Goal: Task Accomplishment & Management: Complete application form

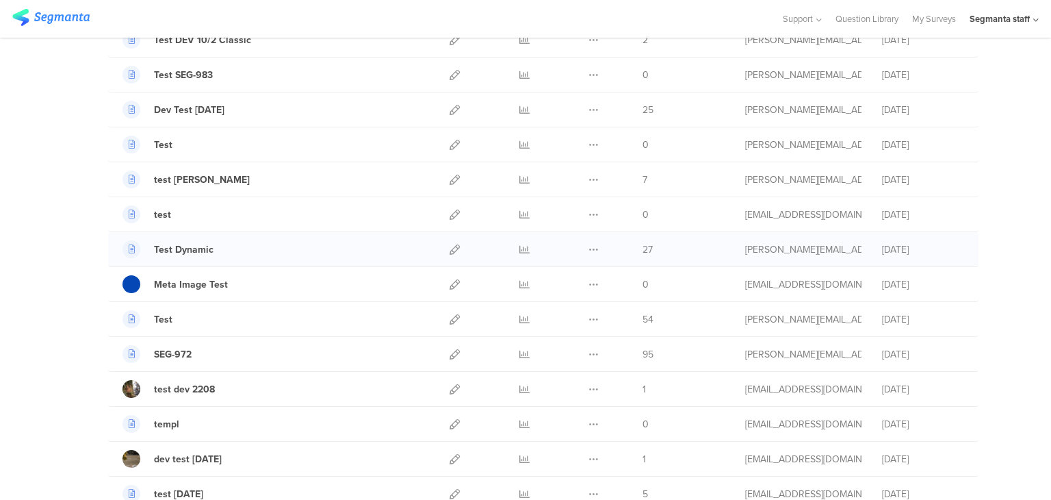
scroll to position [411, 0]
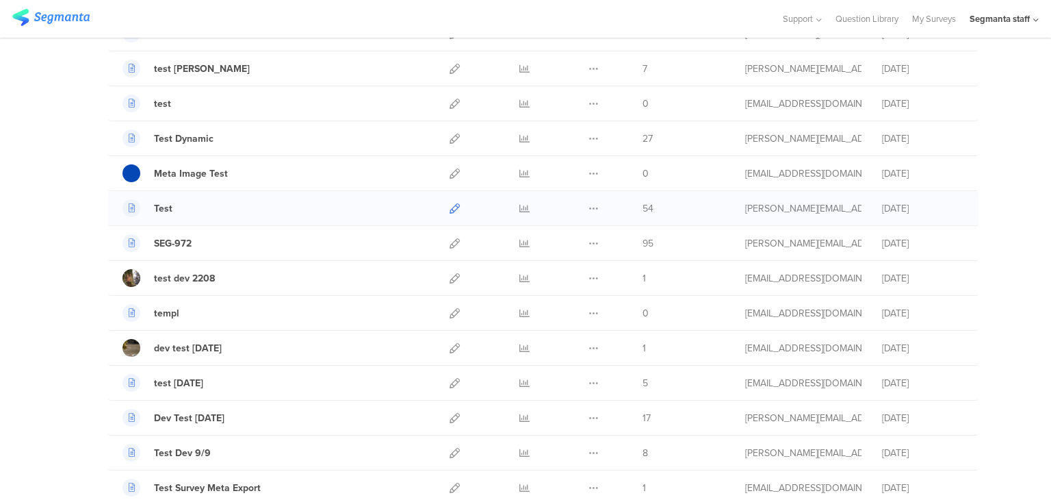
click at [452, 204] on icon at bounding box center [455, 208] width 10 height 10
click at [519, 203] on icon at bounding box center [524, 208] width 10 height 10
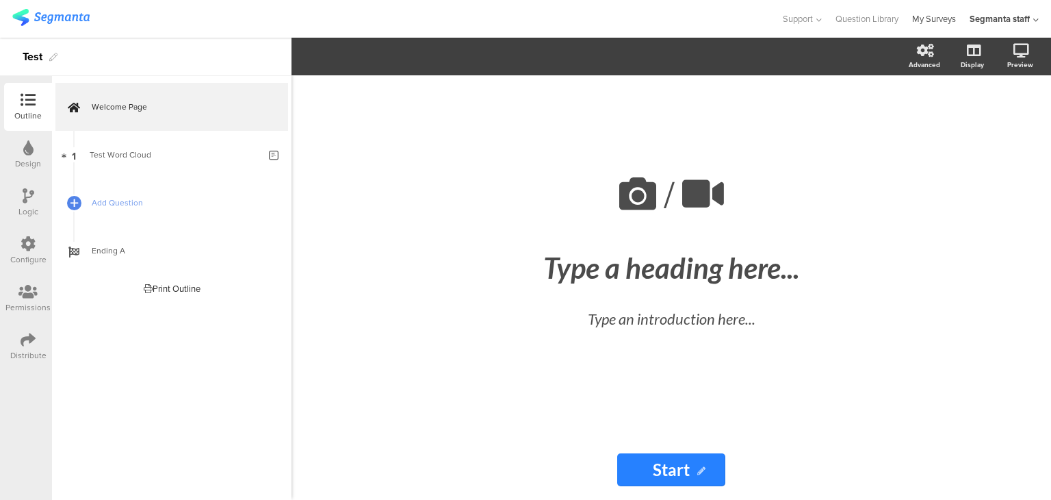
click at [924, 17] on link "My Surveys" at bounding box center [934, 19] width 44 height 38
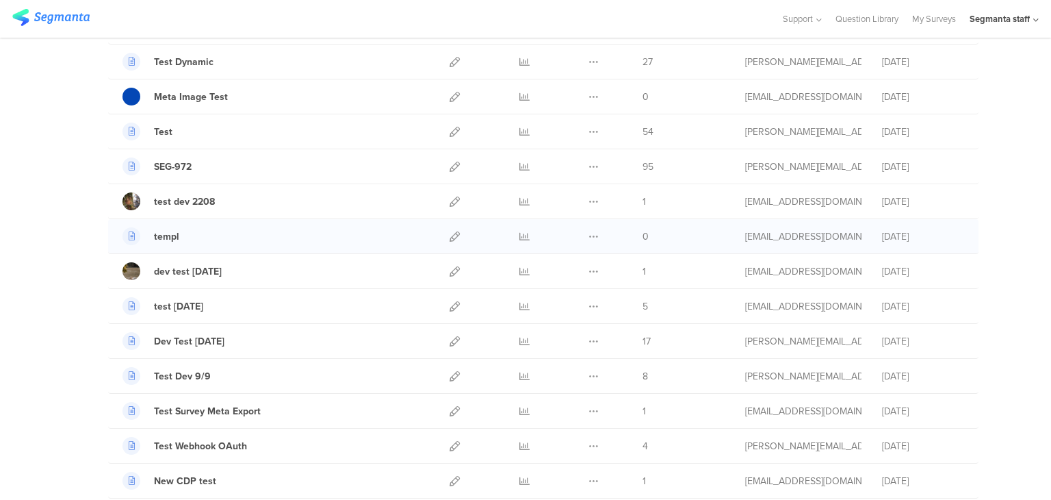
scroll to position [479, 0]
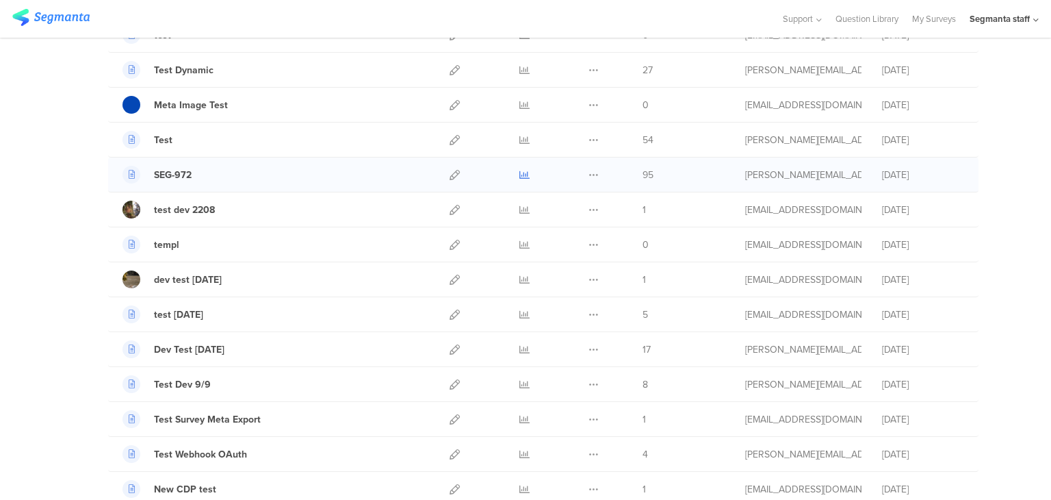
click at [519, 170] on icon at bounding box center [524, 175] width 10 height 10
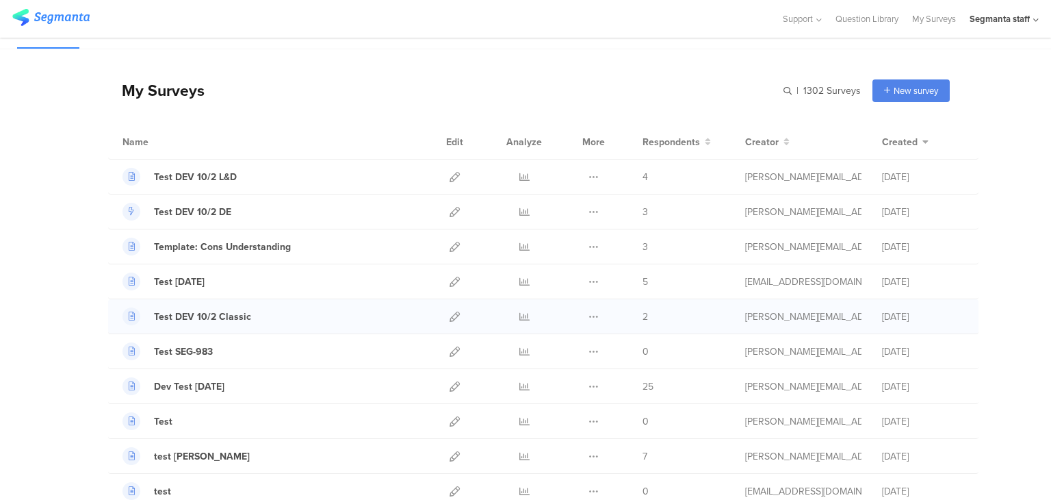
scroll to position [0, 0]
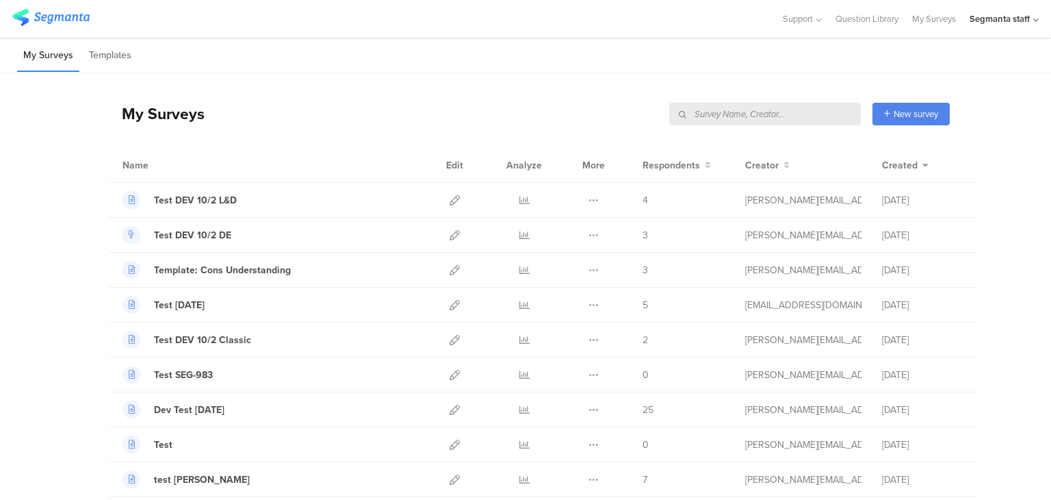
click at [831, 110] on input "text" at bounding box center [765, 114] width 192 height 23
type input "932"
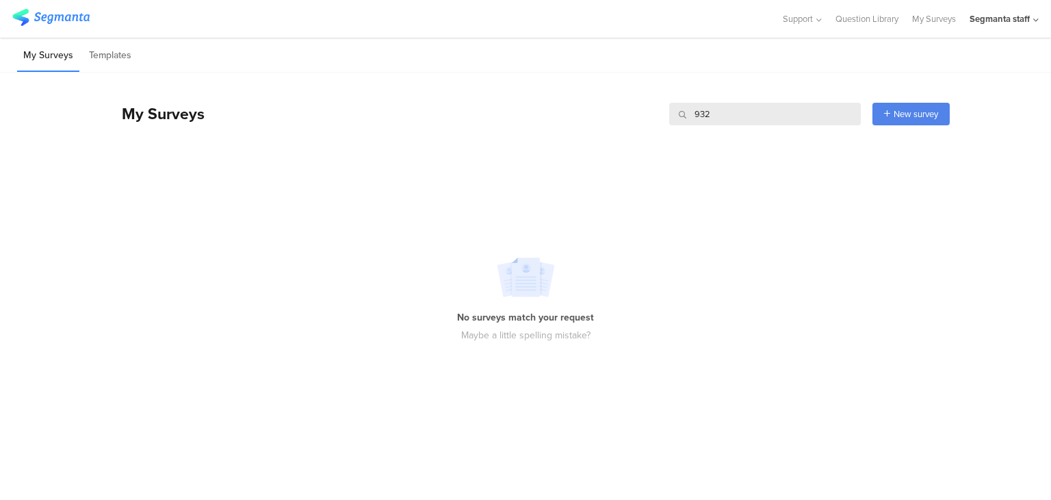
drag, startPoint x: 761, startPoint y: 120, endPoint x: 648, endPoint y: 119, distance: 112.9
click at [648, 119] on div "My Surveys 932 932 New survey Start from scratch Choose from templates" at bounding box center [529, 113] width 842 height 55
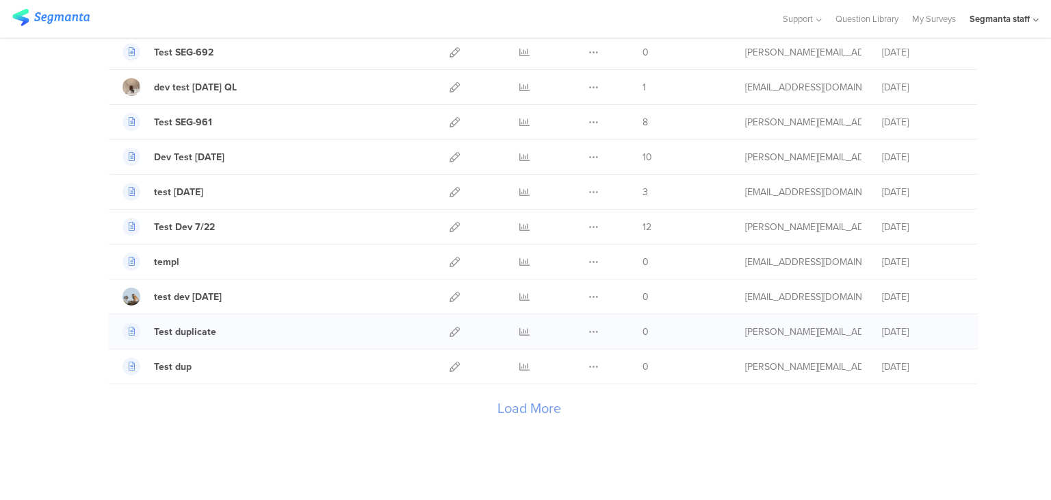
scroll to position [1565, 0]
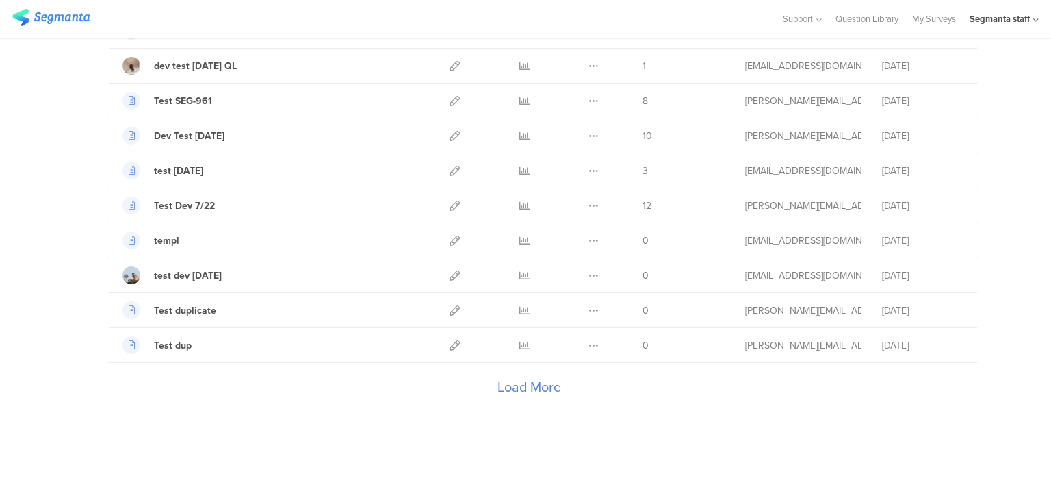
click at [514, 376] on div "Load More" at bounding box center [529, 390] width 842 height 55
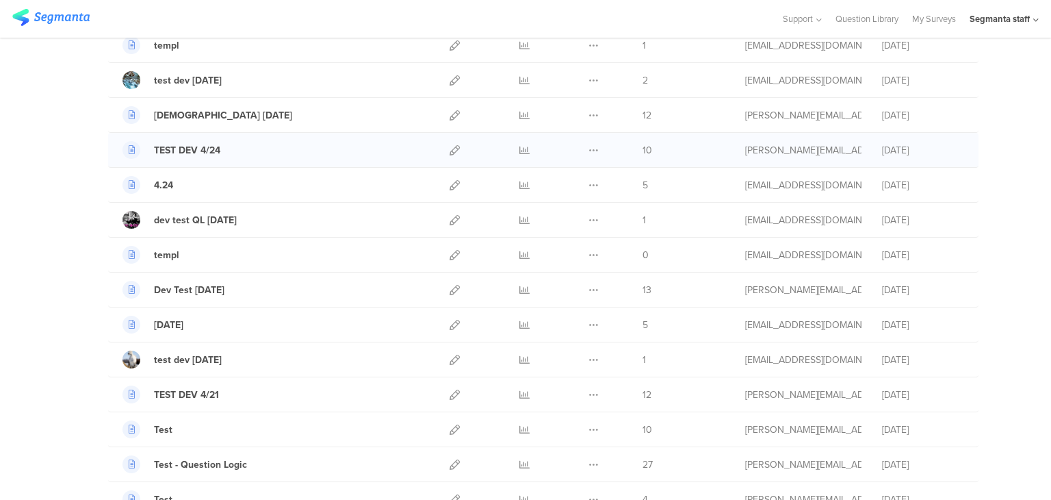
scroll to position [3002, 0]
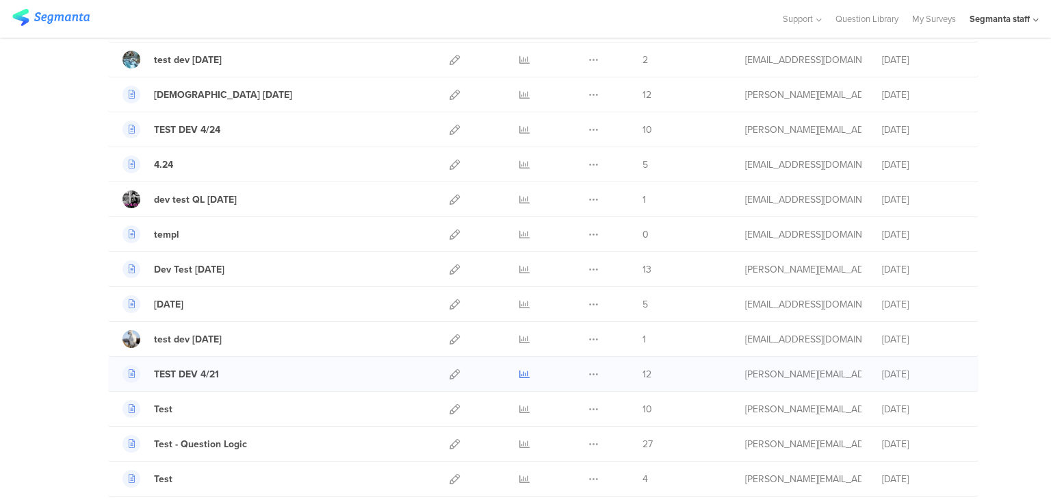
click at [519, 369] on icon at bounding box center [524, 374] width 10 height 10
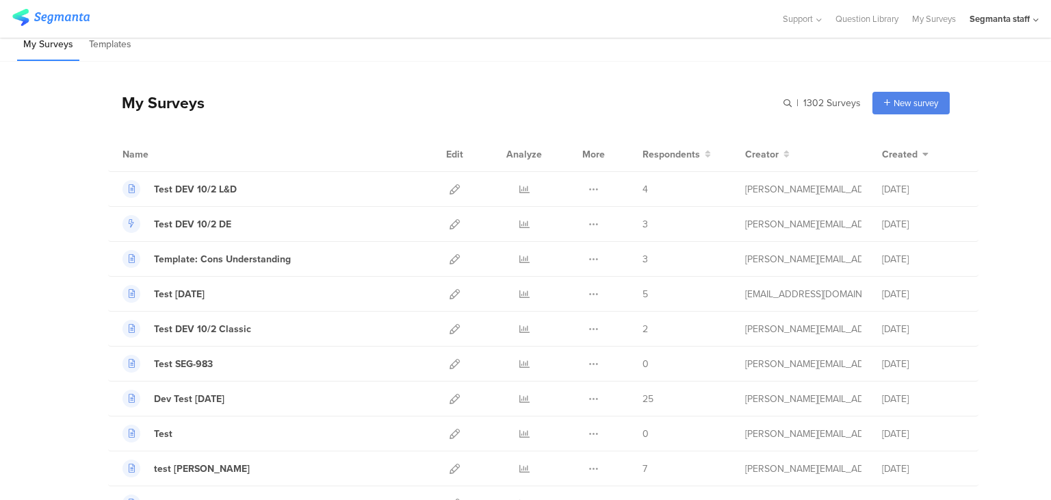
scroll to position [0, 0]
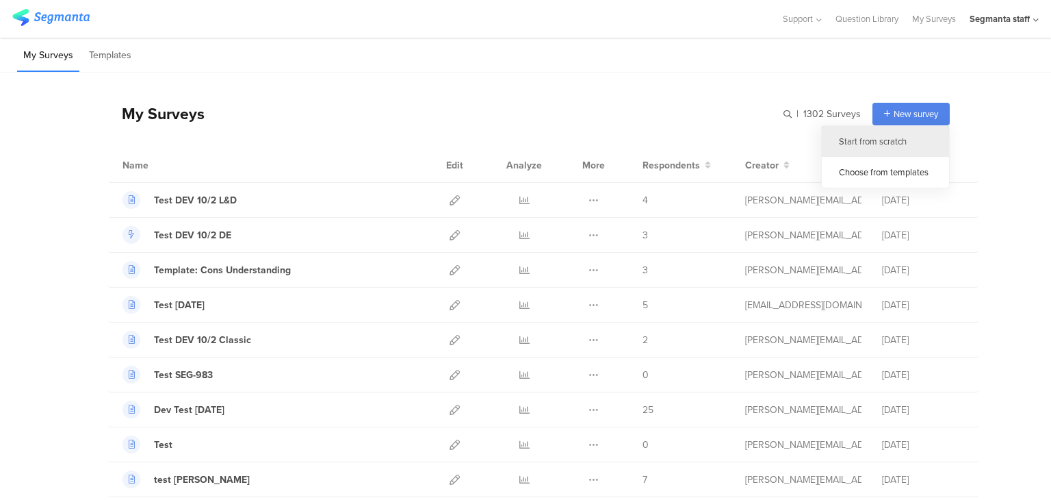
click at [879, 138] on div "Start from scratch" at bounding box center [885, 141] width 127 height 31
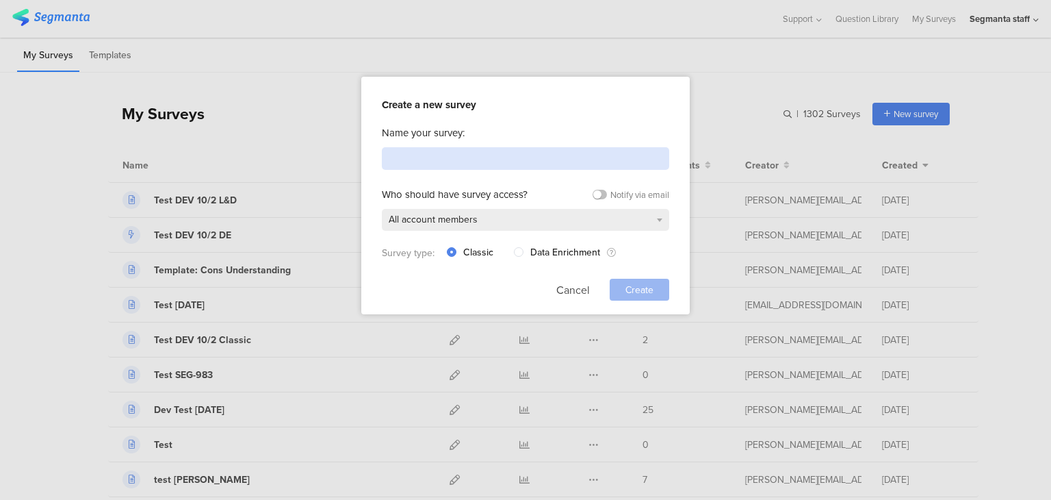
click at [515, 159] on input at bounding box center [525, 158] width 287 height 23
type input "t"
type input "Test SEG-932"
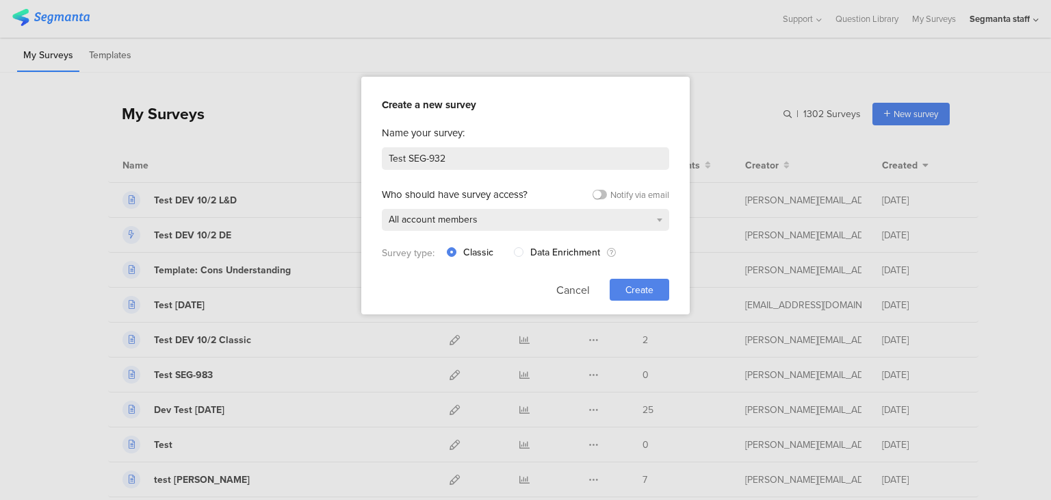
click at [643, 288] on span "Create" at bounding box center [640, 290] width 28 height 14
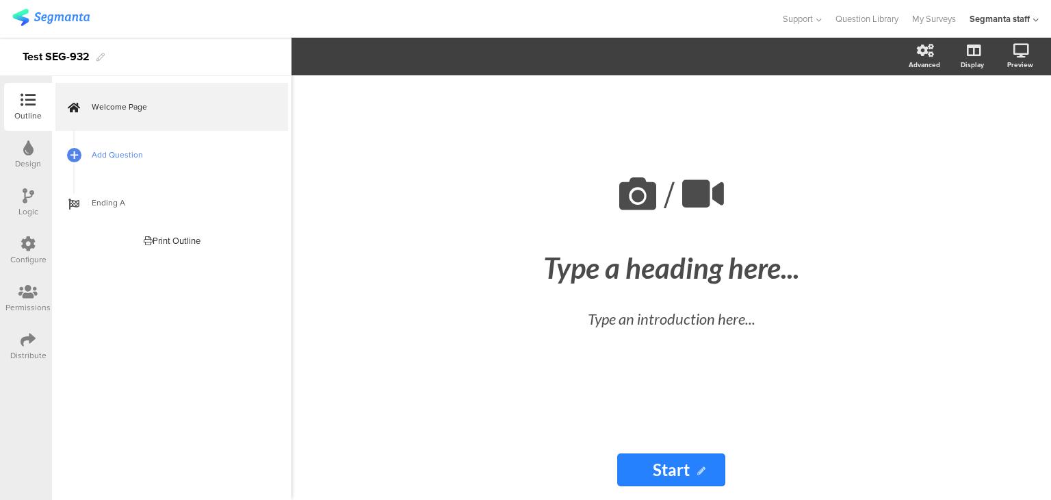
click at [116, 146] on link "Add Question" at bounding box center [171, 155] width 233 height 48
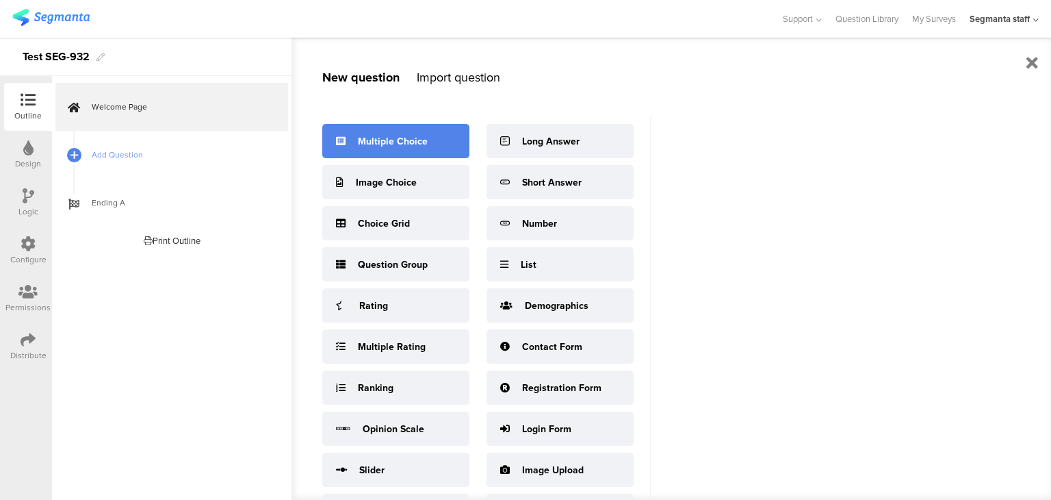
click at [404, 155] on div "Multiple Choice" at bounding box center [395, 141] width 147 height 34
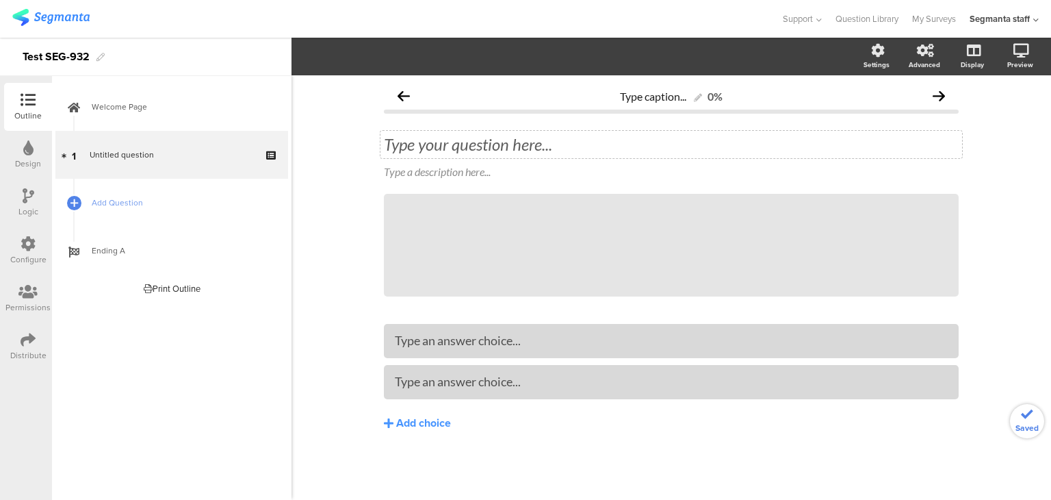
click at [424, 149] on div "Type your question here..." at bounding box center [671, 144] width 575 height 21
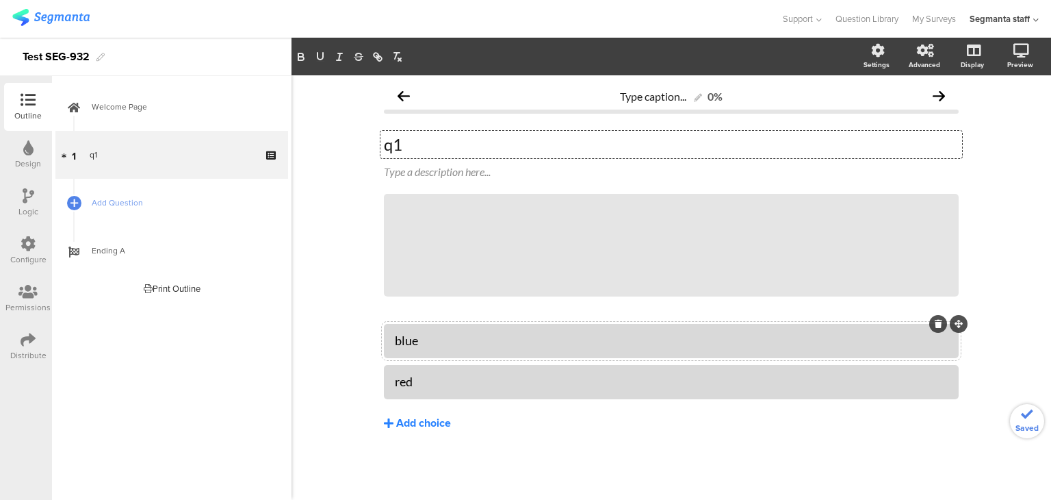
click at [394, 420] on button "Add choice" at bounding box center [671, 423] width 575 height 34
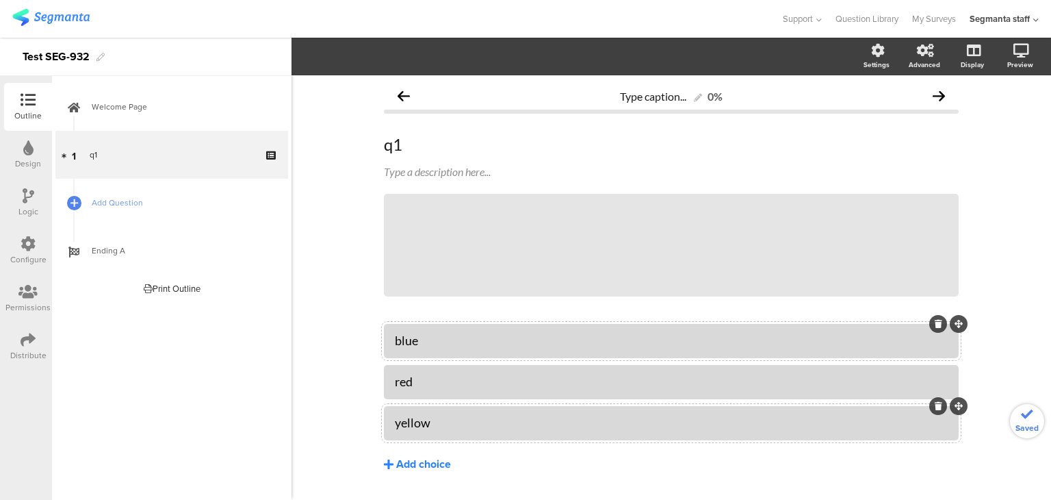
click at [396, 461] on div "Add choice" at bounding box center [423, 464] width 55 height 14
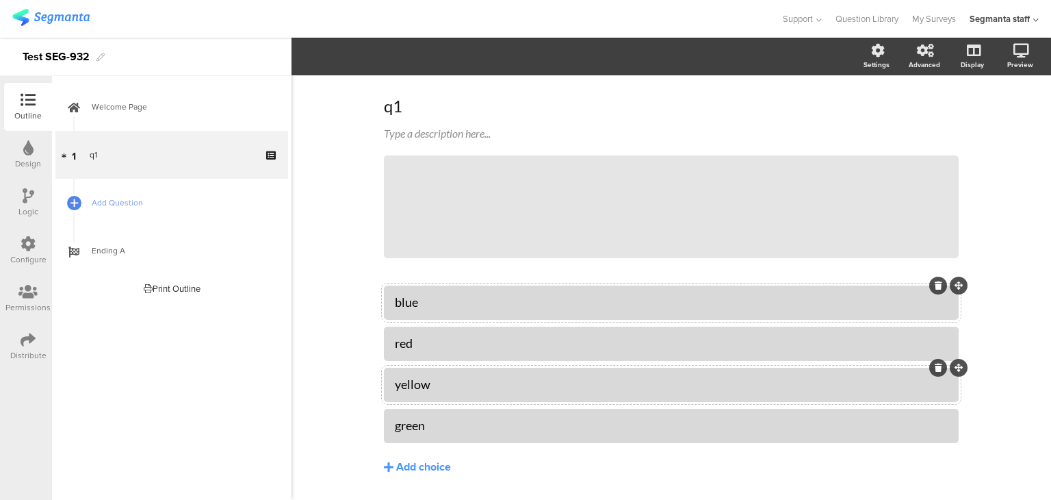
scroll to position [77, 0]
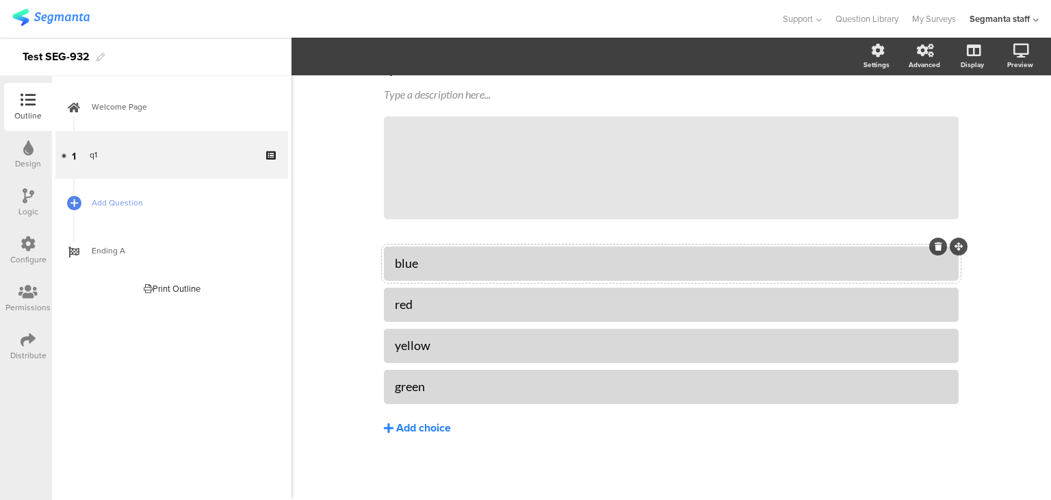
click at [423, 417] on button "Add choice" at bounding box center [671, 428] width 575 height 34
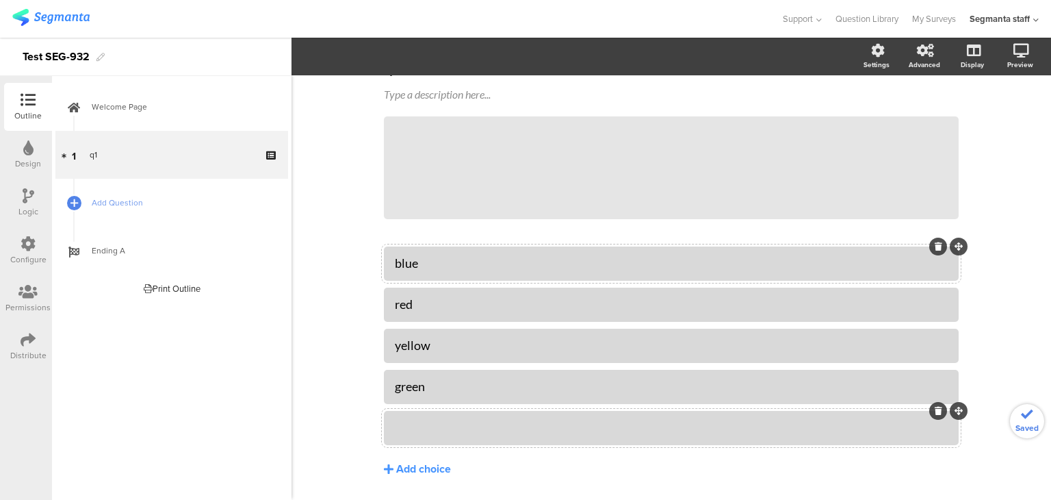
click at [430, 417] on div at bounding box center [671, 427] width 553 height 23
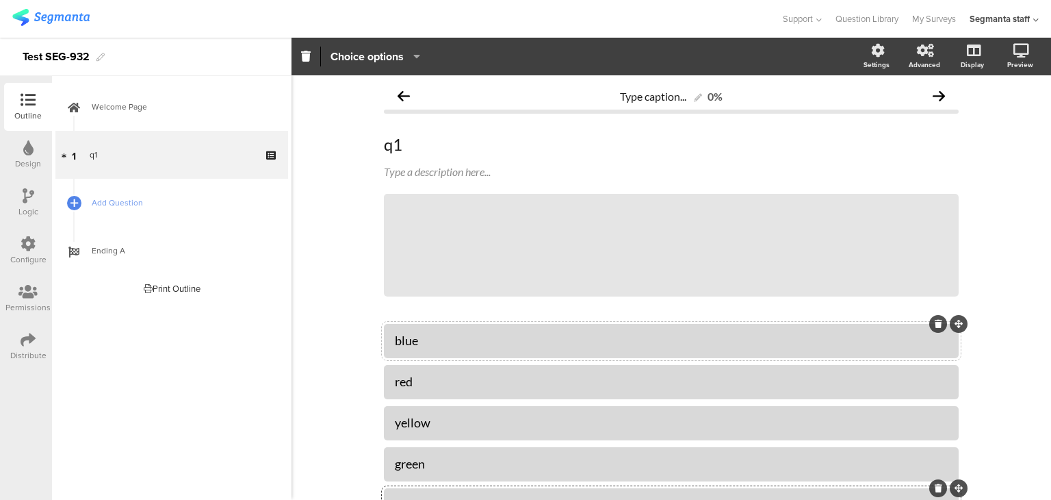
click at [325, 232] on div "Type caption... 0% q1 q1 Type a description here... / blue" at bounding box center [672, 346] width 760 height 543
click at [162, 207] on span "Add Question" at bounding box center [179, 203] width 175 height 14
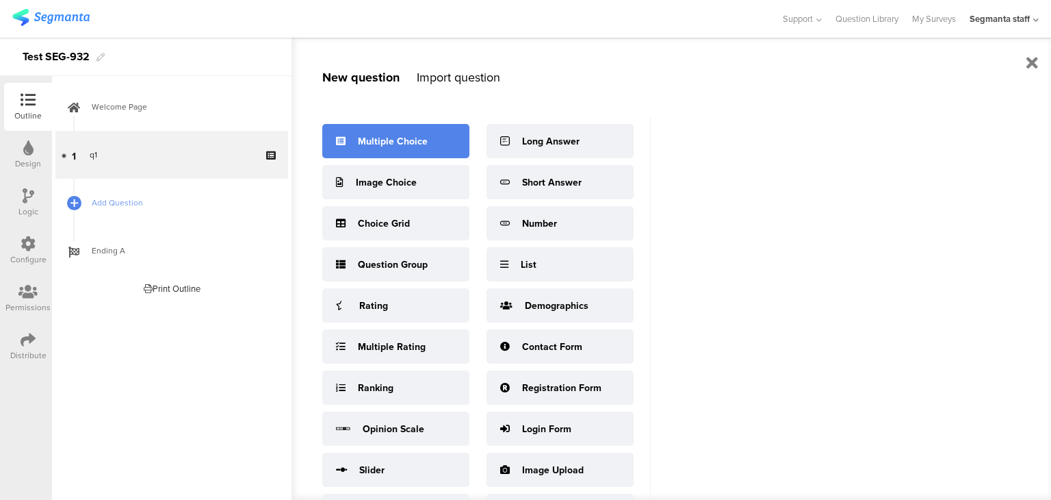
click at [368, 155] on div "Multiple Choice" at bounding box center [395, 141] width 147 height 34
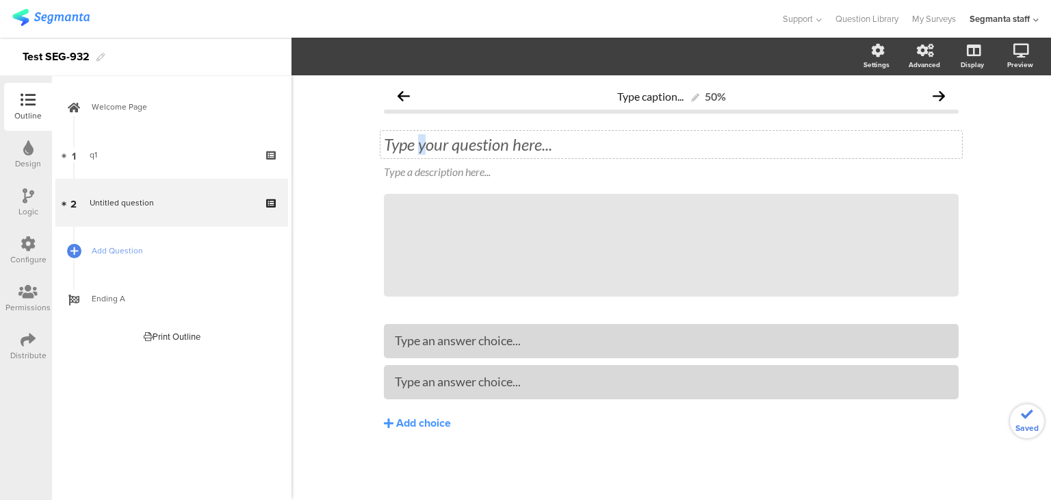
click at [422, 153] on div "Type your question here..." at bounding box center [672, 144] width 582 height 27
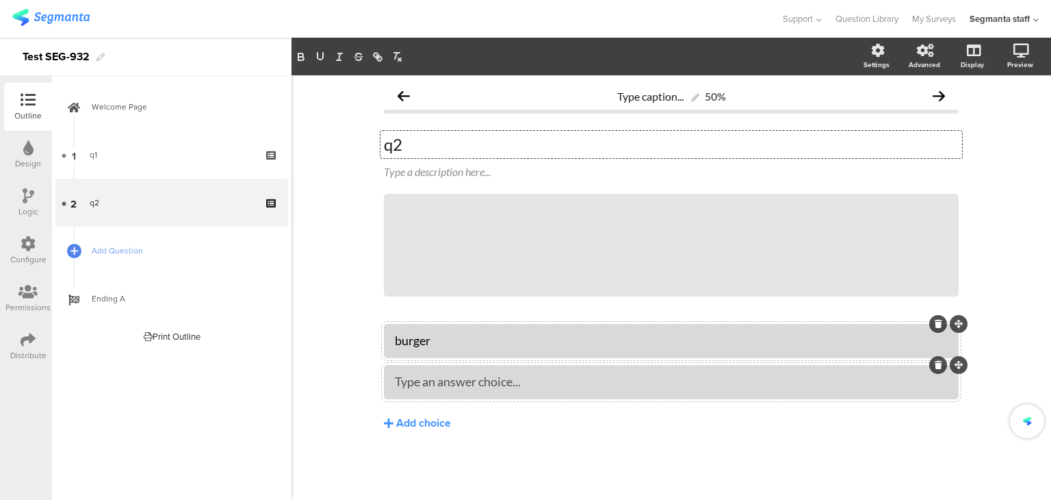
click at [486, 396] on div at bounding box center [671, 382] width 575 height 34
click at [498, 372] on div at bounding box center [671, 381] width 553 height 23
drag, startPoint x: 550, startPoint y: 342, endPoint x: 294, endPoint y: 329, distance: 256.3
click at [294, 329] on div "Type caption... 50% q2 q2 Type a description here... / burger" at bounding box center [672, 287] width 760 height 424
click at [453, 372] on div "Type an answer choice..." at bounding box center [671, 381] width 553 height 23
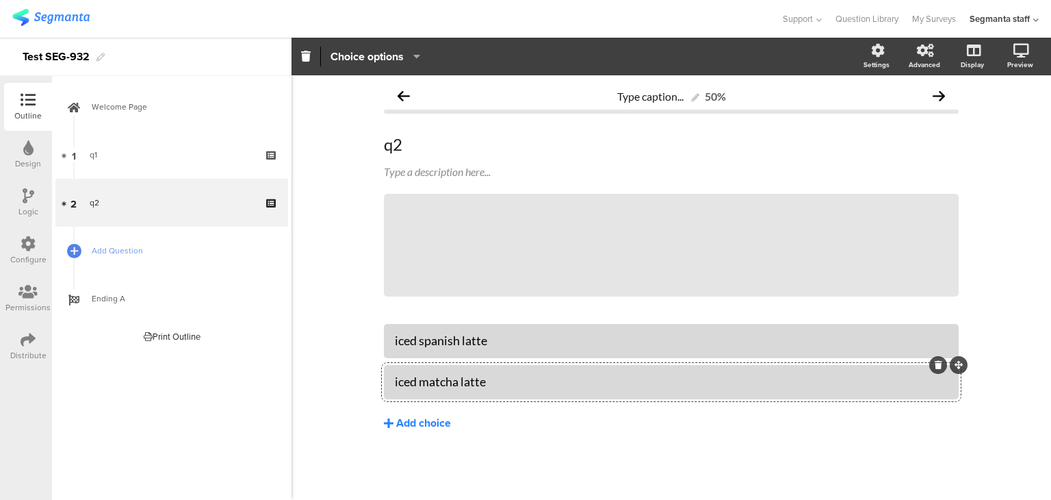
click at [396, 417] on div "Add choice" at bounding box center [423, 423] width 55 height 14
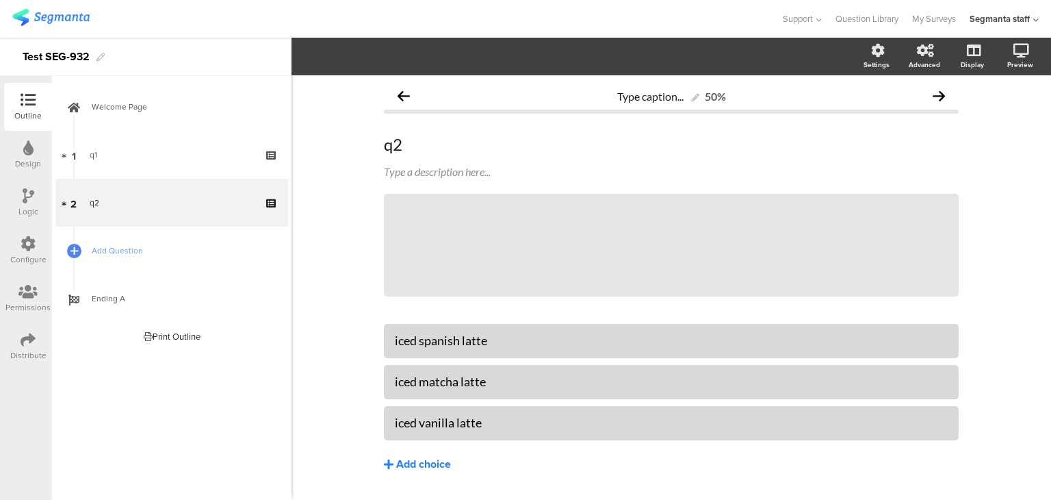
click at [396, 463] on div "Add choice" at bounding box center [423, 464] width 55 height 14
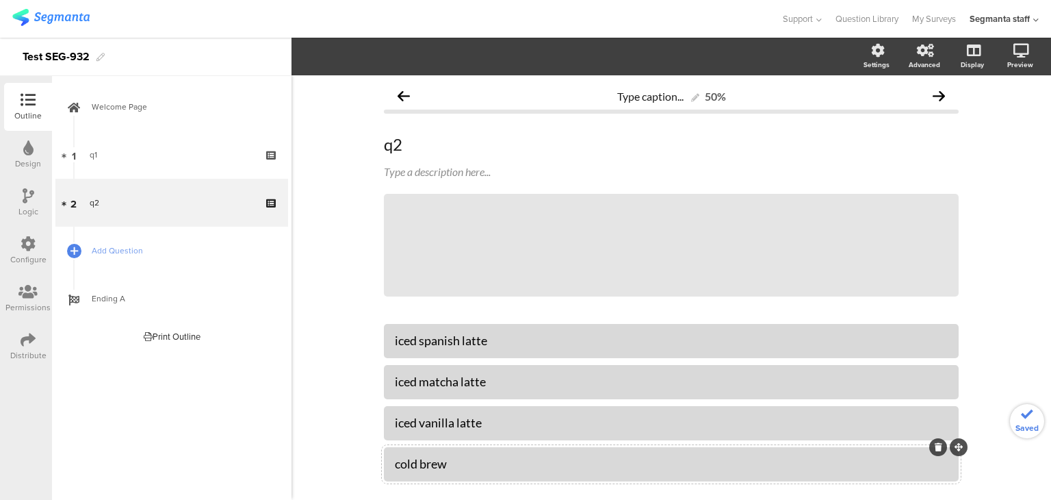
scroll to position [77, 0]
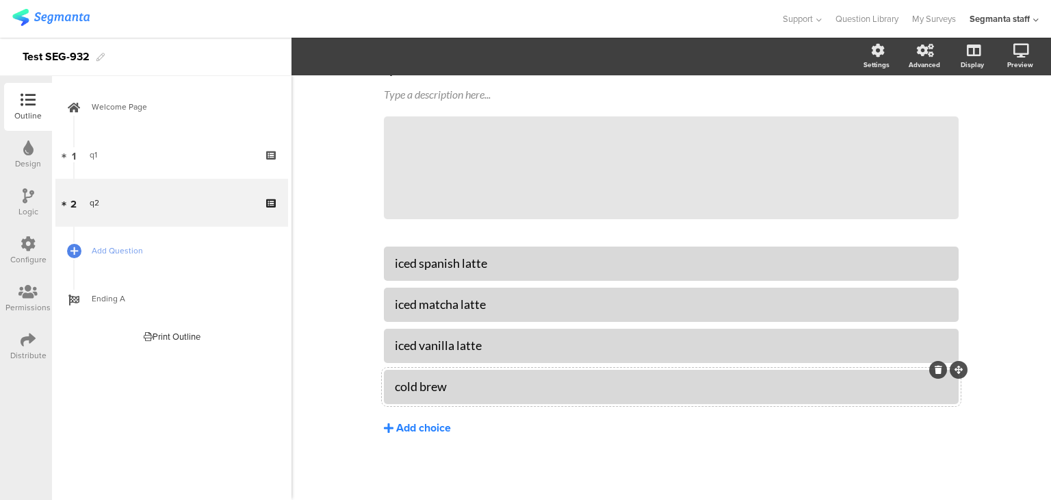
click at [427, 433] on div "Add choice" at bounding box center [423, 428] width 55 height 14
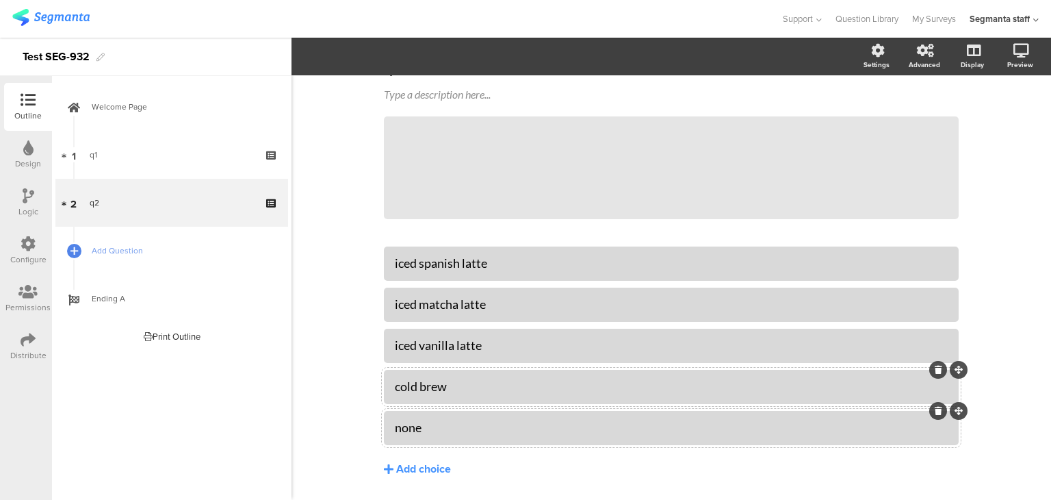
click at [296, 215] on div "Type caption... 50% q2 q2 Type a description here... /" at bounding box center [672, 269] width 760 height 543
click at [26, 349] on div "Distribute" at bounding box center [28, 355] width 36 height 12
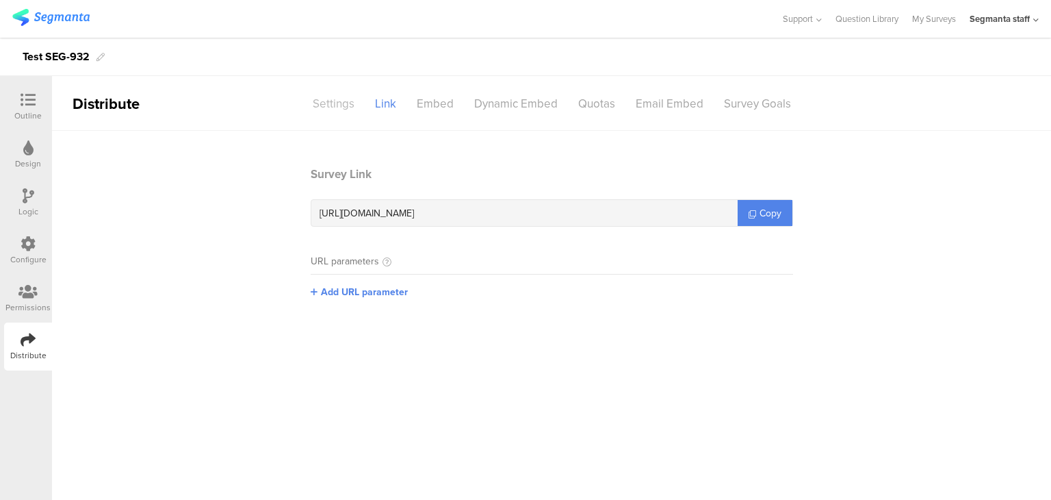
click at [329, 110] on div "Settings" at bounding box center [333, 104] width 62 height 24
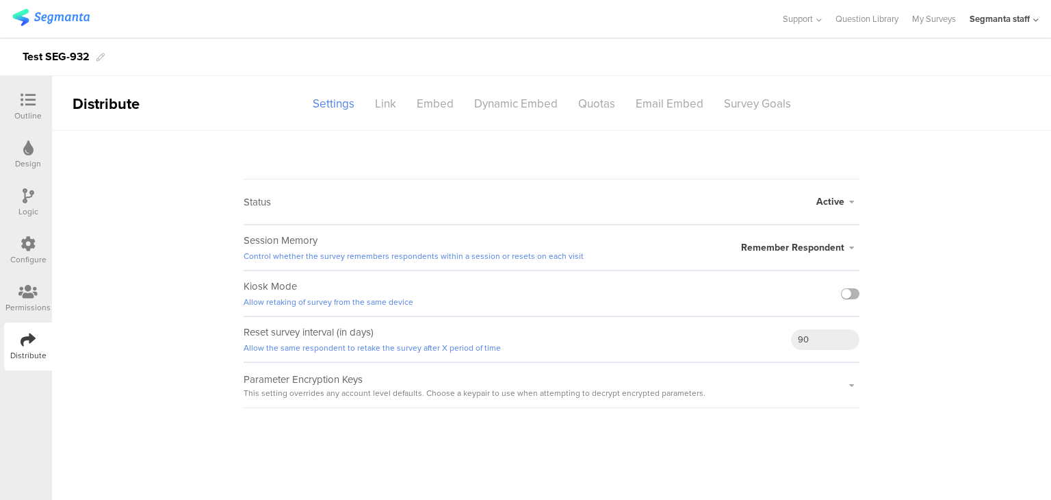
click at [848, 291] on label at bounding box center [850, 293] width 18 height 11
click at [0, 0] on input "checkbox" at bounding box center [0, 0] width 0 height 0
click at [391, 107] on div "Link" at bounding box center [386, 104] width 42 height 24
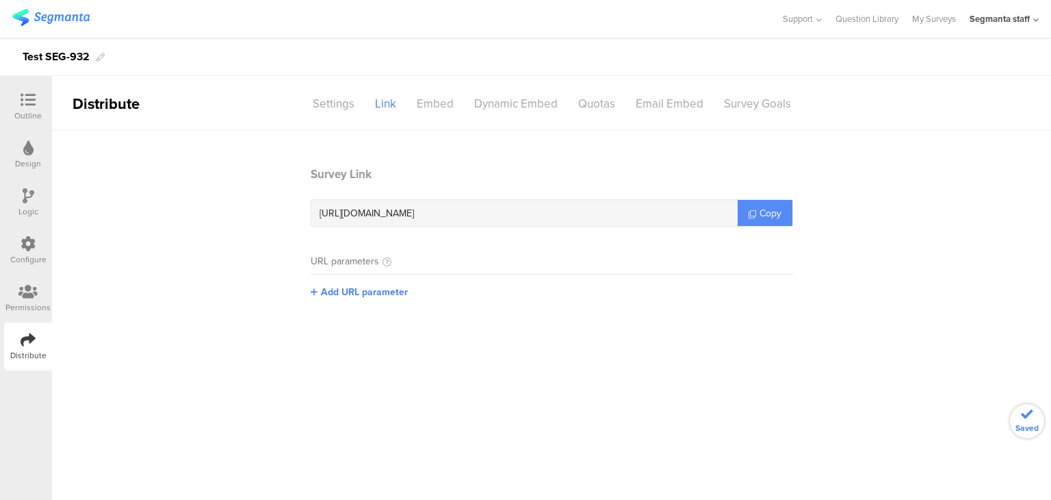
click at [774, 211] on span "Copy" at bounding box center [771, 213] width 22 height 14
click at [927, 17] on link "My Surveys" at bounding box center [934, 19] width 44 height 38
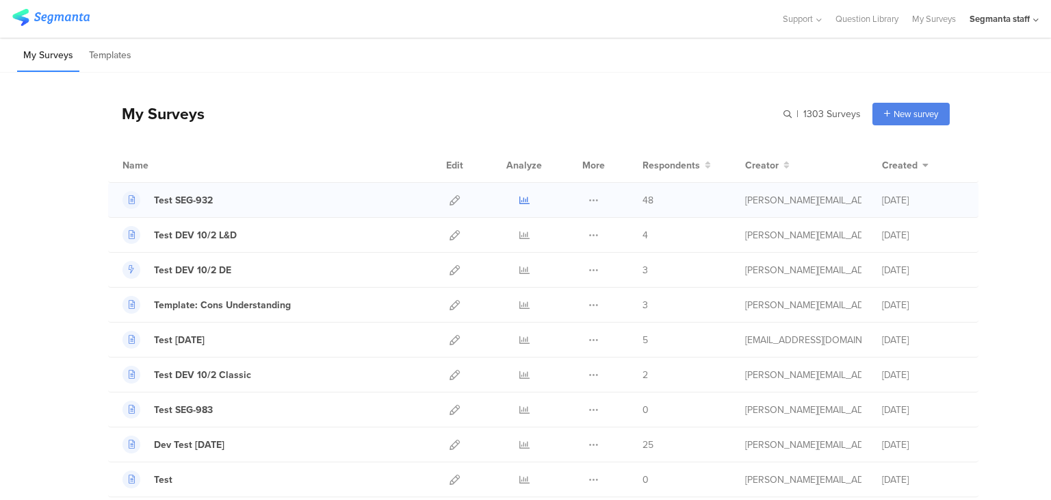
click at [519, 201] on icon at bounding box center [524, 200] width 10 height 10
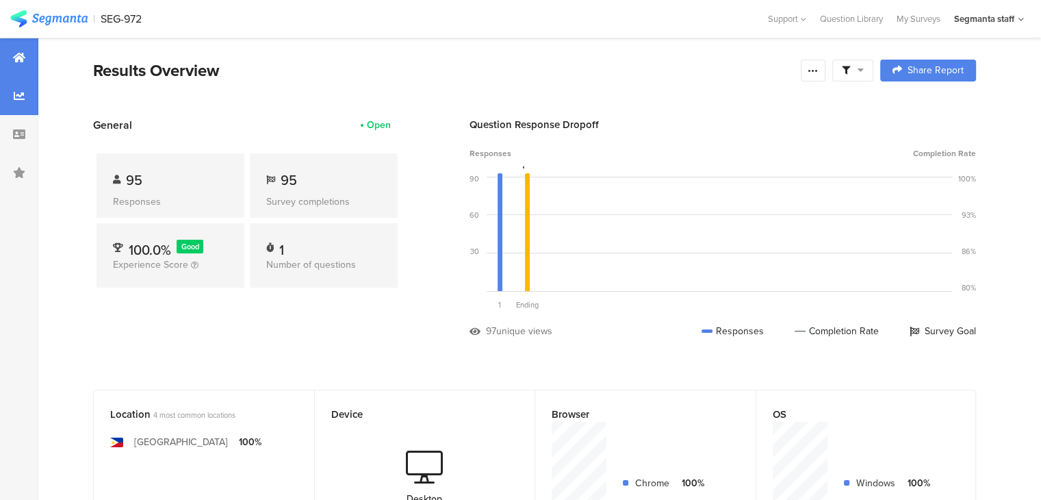
click at [8, 112] on div at bounding box center [19, 96] width 38 height 38
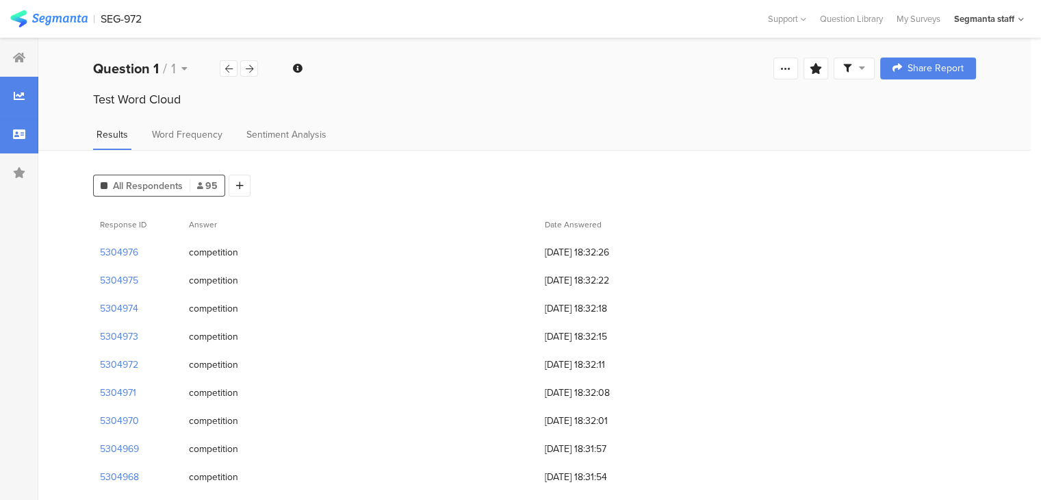
click at [14, 123] on div at bounding box center [19, 134] width 38 height 38
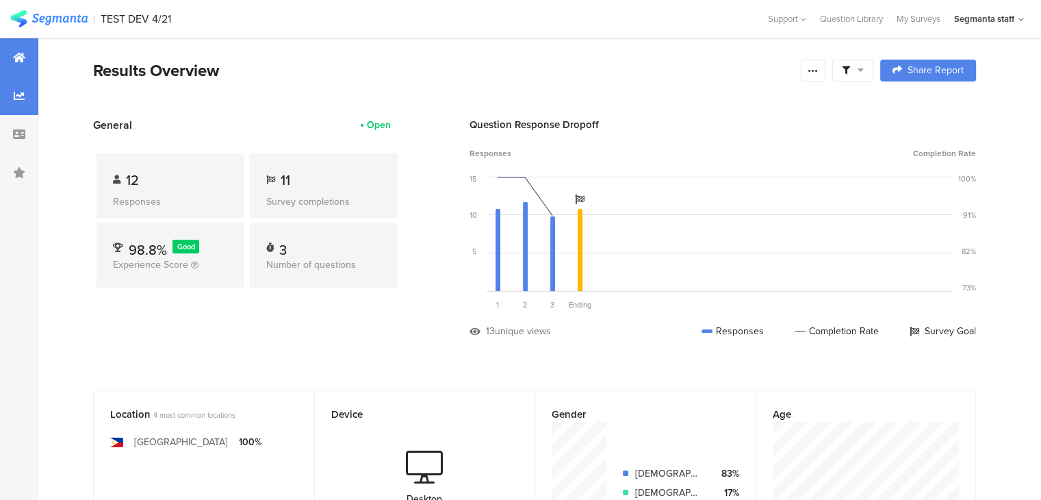
click at [20, 91] on icon at bounding box center [19, 95] width 11 height 11
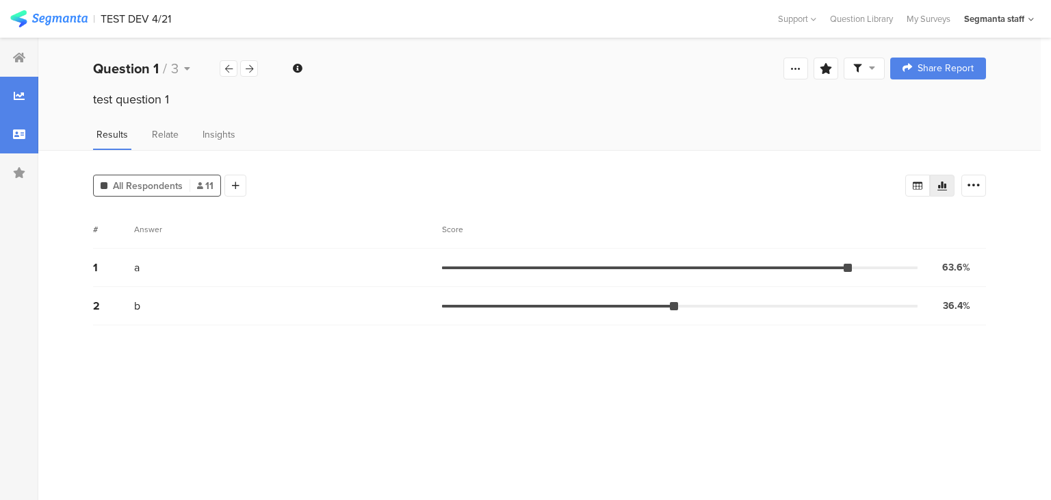
click at [27, 117] on div at bounding box center [19, 134] width 38 height 38
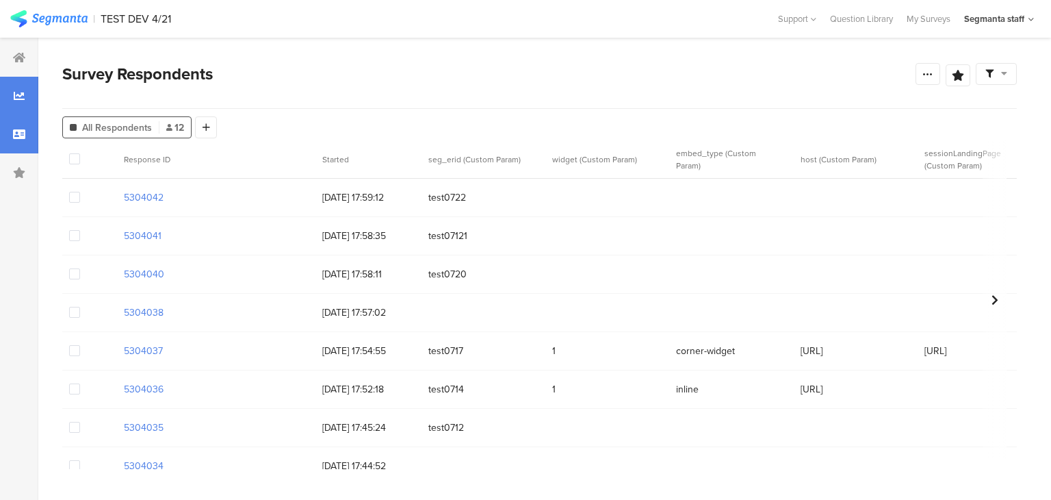
click at [26, 91] on div at bounding box center [19, 96] width 38 height 38
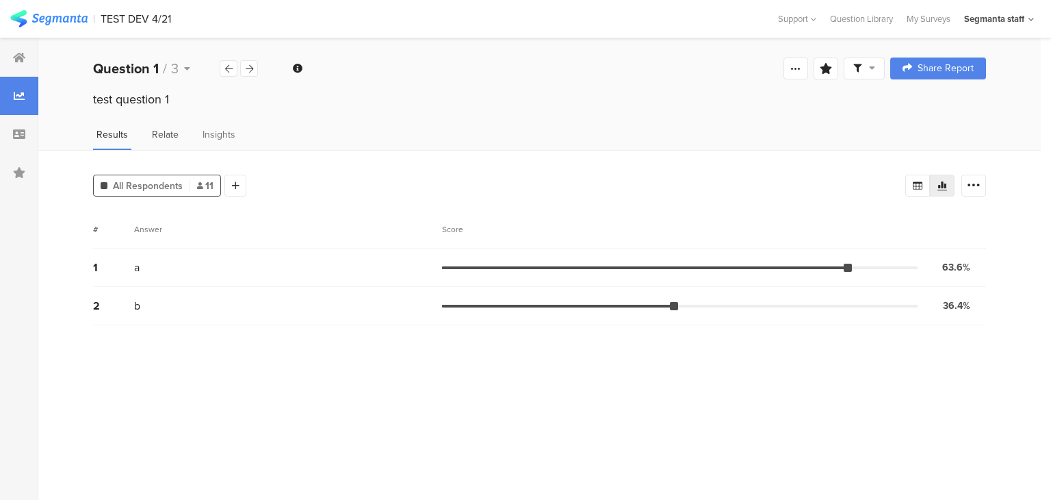
click at [166, 130] on span "Relate" at bounding box center [165, 134] width 27 height 14
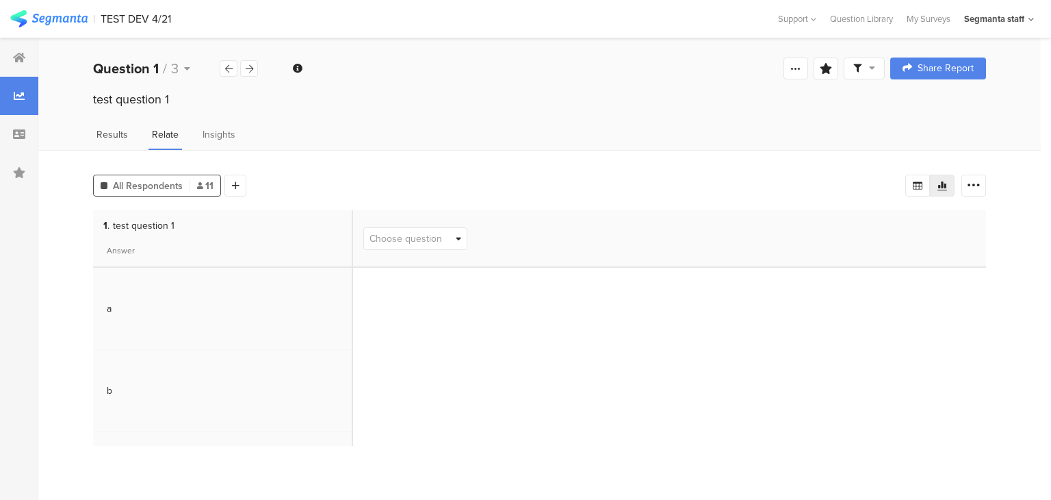
click at [118, 136] on span "Results" at bounding box center [111, 134] width 31 height 14
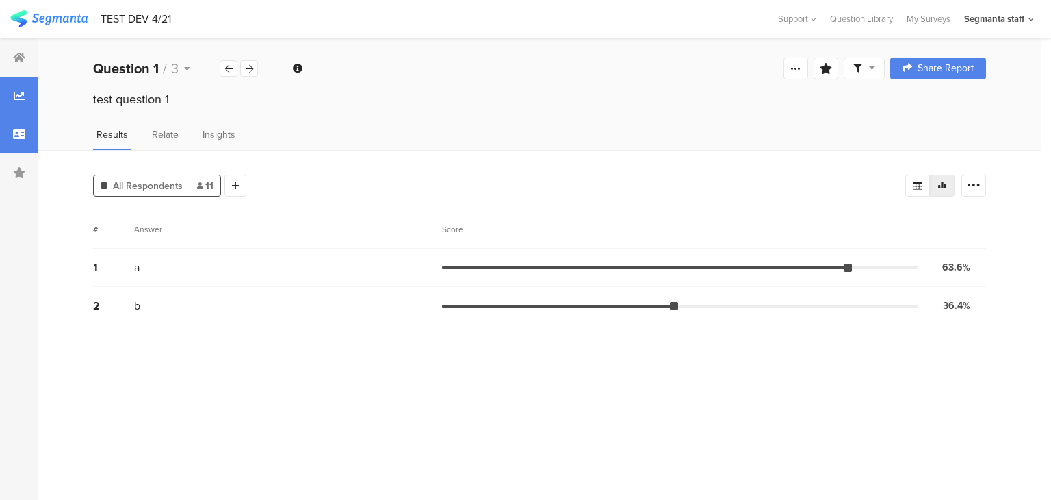
click at [21, 127] on div at bounding box center [19, 134] width 38 height 38
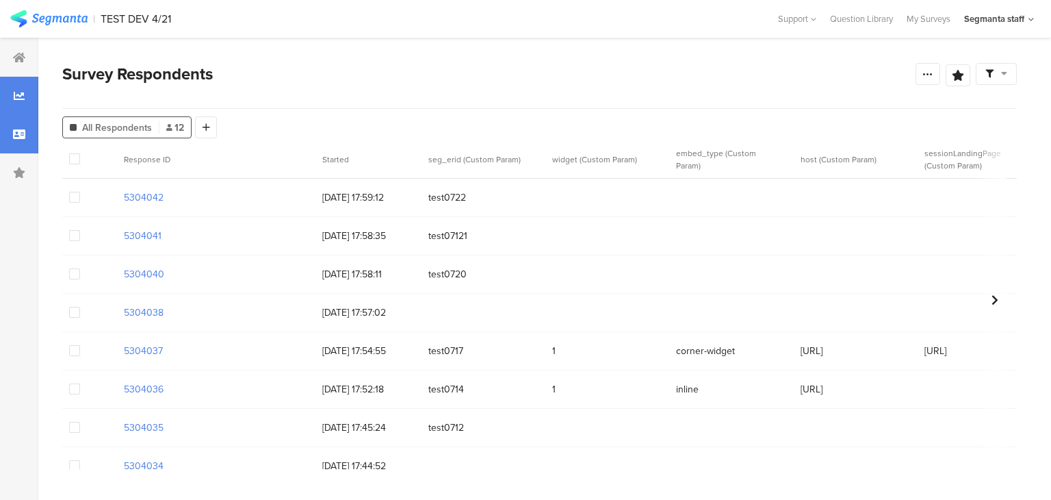
click at [17, 96] on icon at bounding box center [19, 95] width 11 height 11
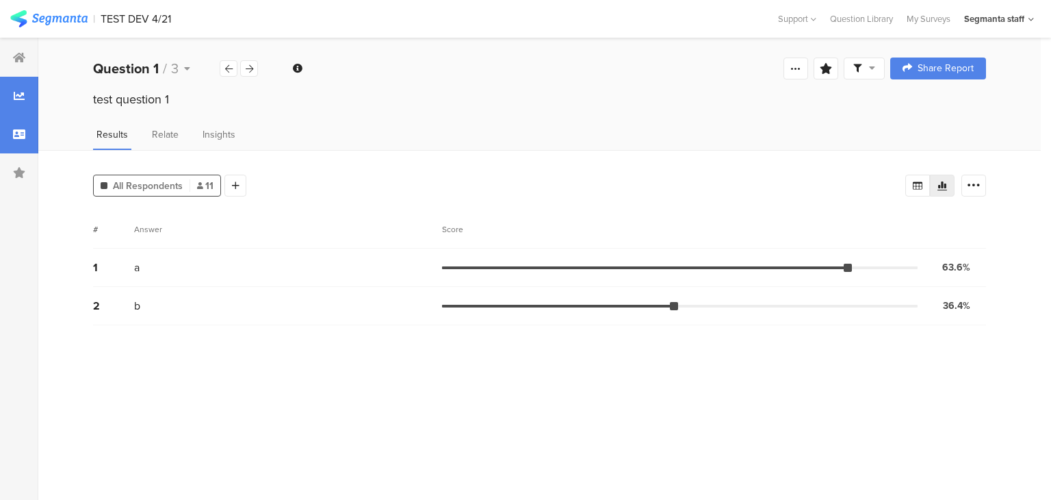
click at [18, 136] on icon at bounding box center [19, 134] width 12 height 11
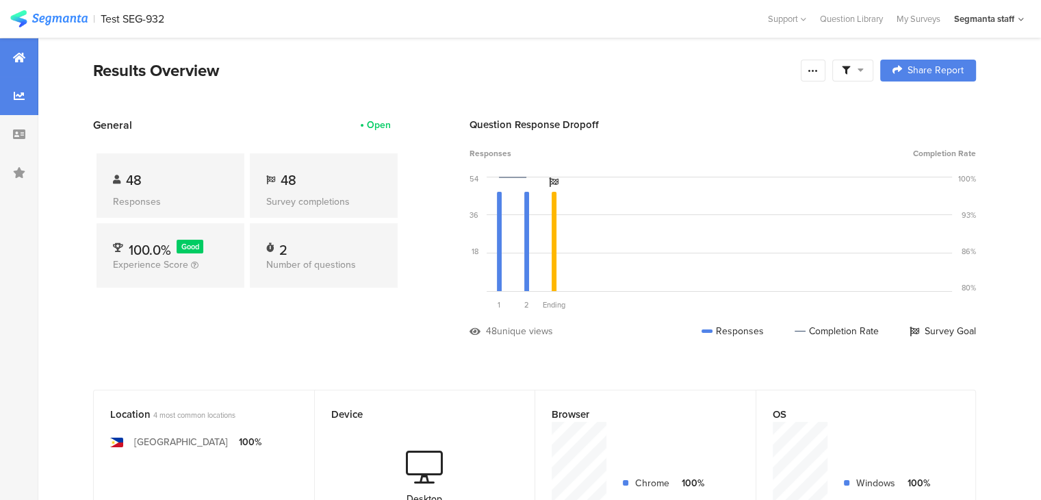
click at [20, 105] on div at bounding box center [19, 96] width 38 height 38
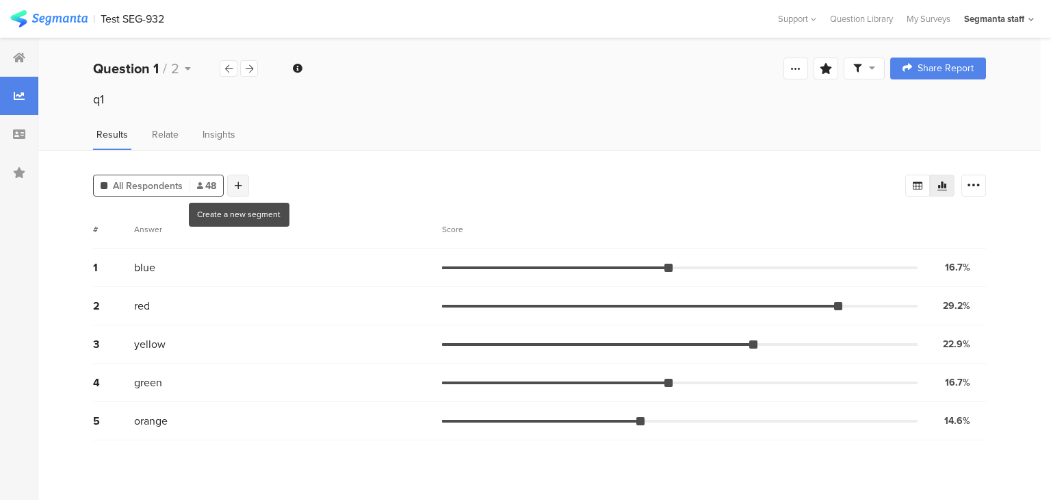
click at [240, 181] on icon at bounding box center [239, 186] width 8 height 10
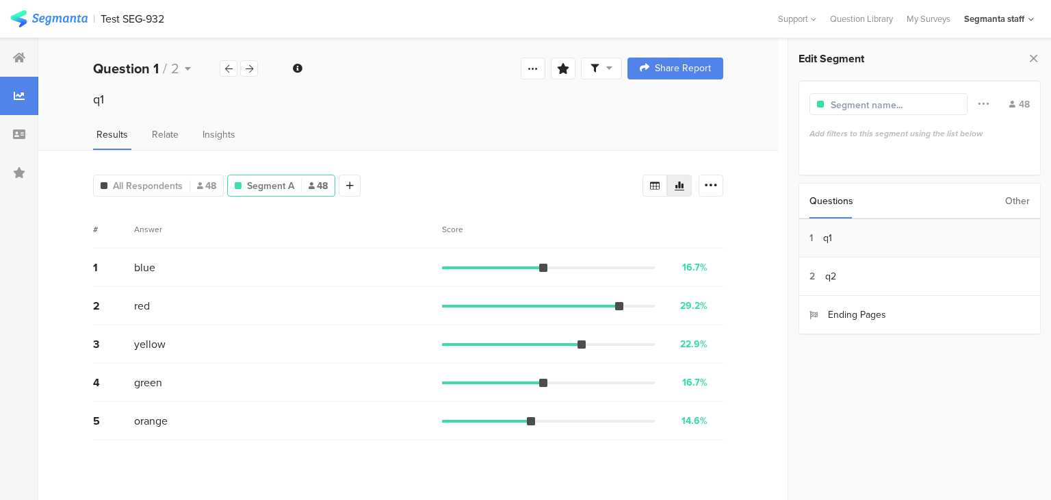
click at [892, 236] on section "1 q1" at bounding box center [919, 238] width 241 height 38
click at [806, 231] on span at bounding box center [811, 230] width 10 height 10
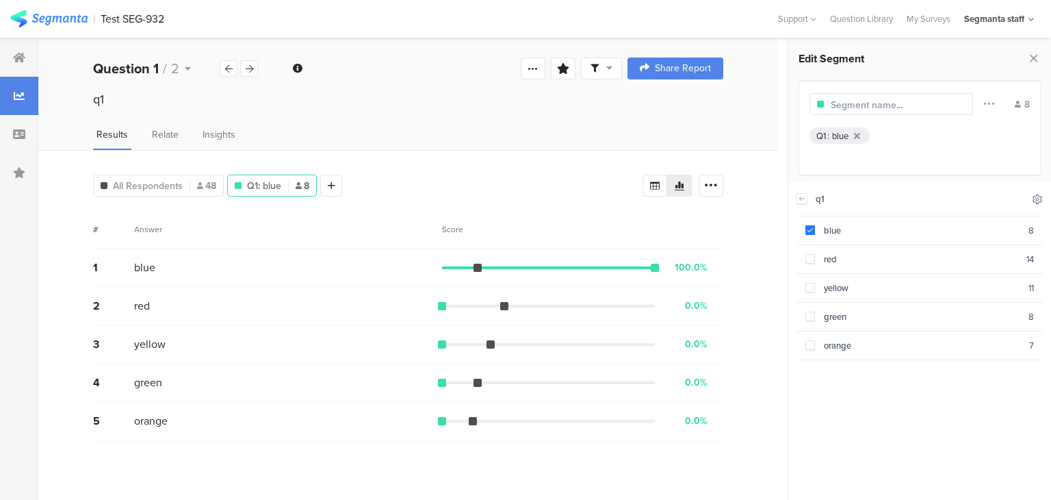
click at [1038, 196] on icon at bounding box center [1037, 198] width 9 height 9
click at [928, 233] on icon at bounding box center [925, 234] width 11 height 11
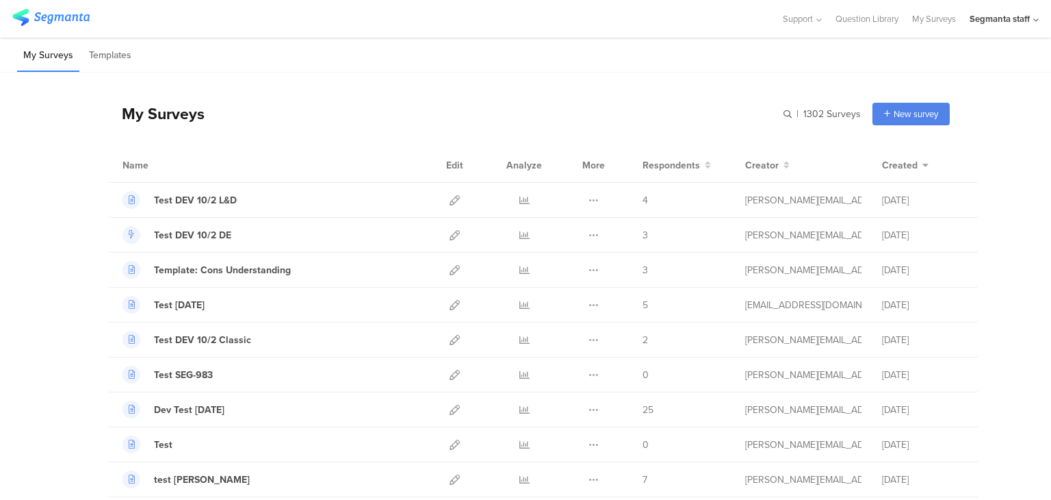
scroll to position [411, 0]
